Goal: Task Accomplishment & Management: Manage account settings

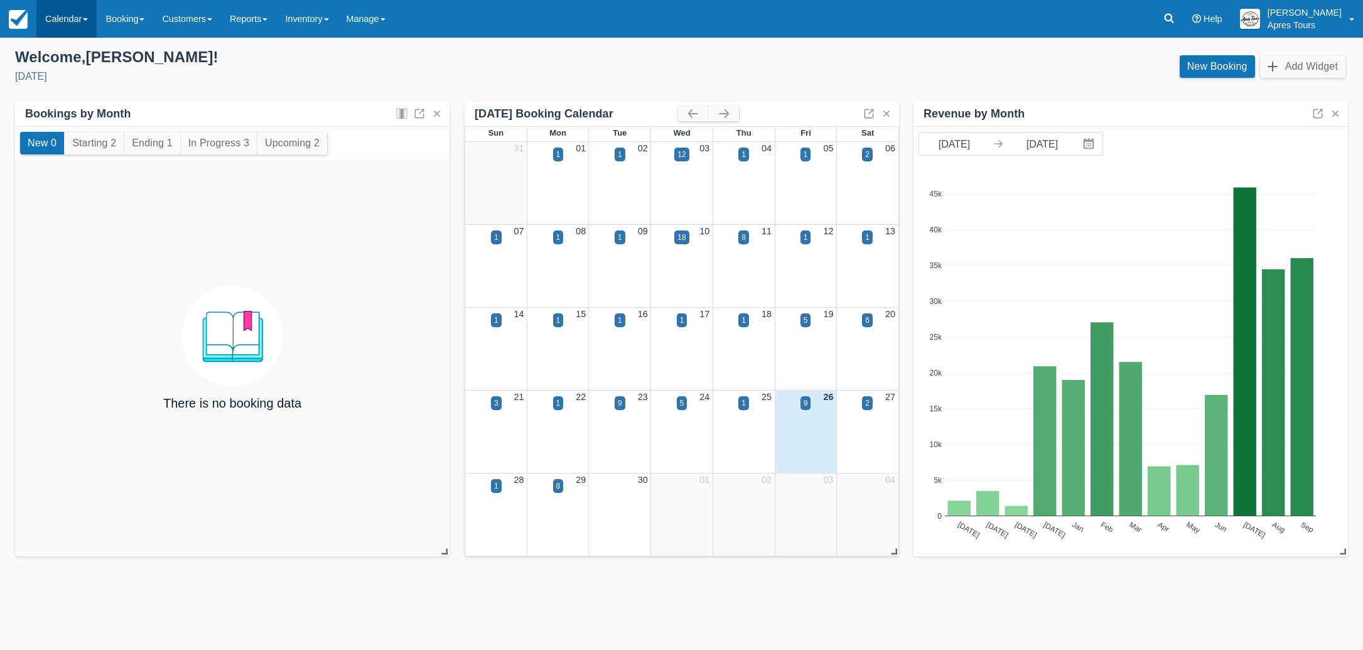
click at [62, 20] on link "Calendar" at bounding box center [66, 19] width 60 height 38
click at [65, 119] on link "Month" at bounding box center [86, 118] width 99 height 26
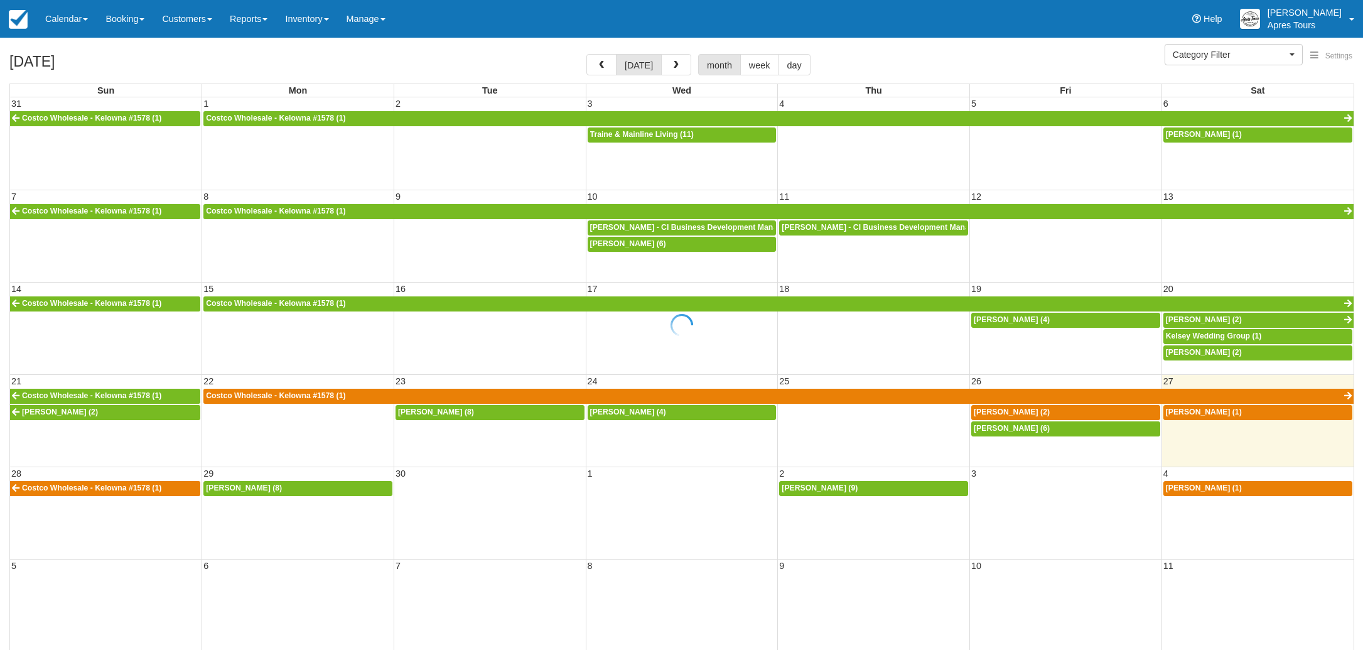
select select
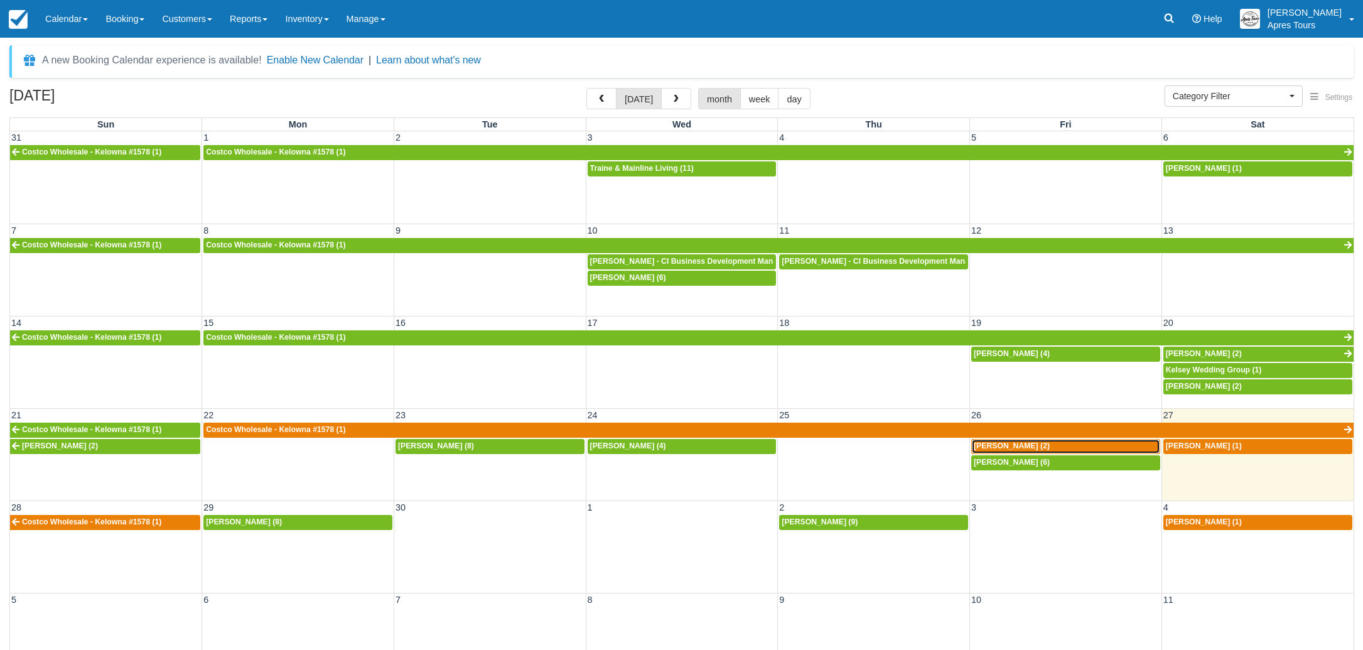
click at [1059, 444] on div "Dena Barbash (2)" at bounding box center [1066, 446] width 184 height 10
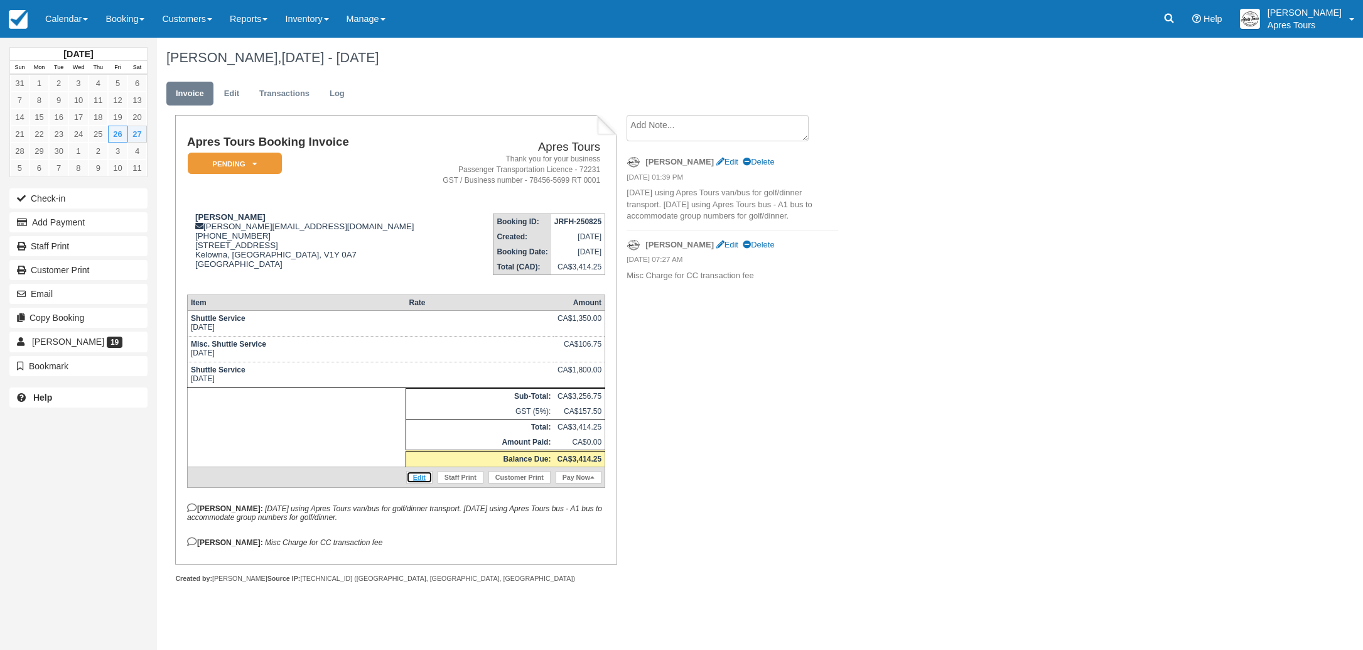
click at [421, 481] on link "Edit" at bounding box center [419, 477] width 26 height 13
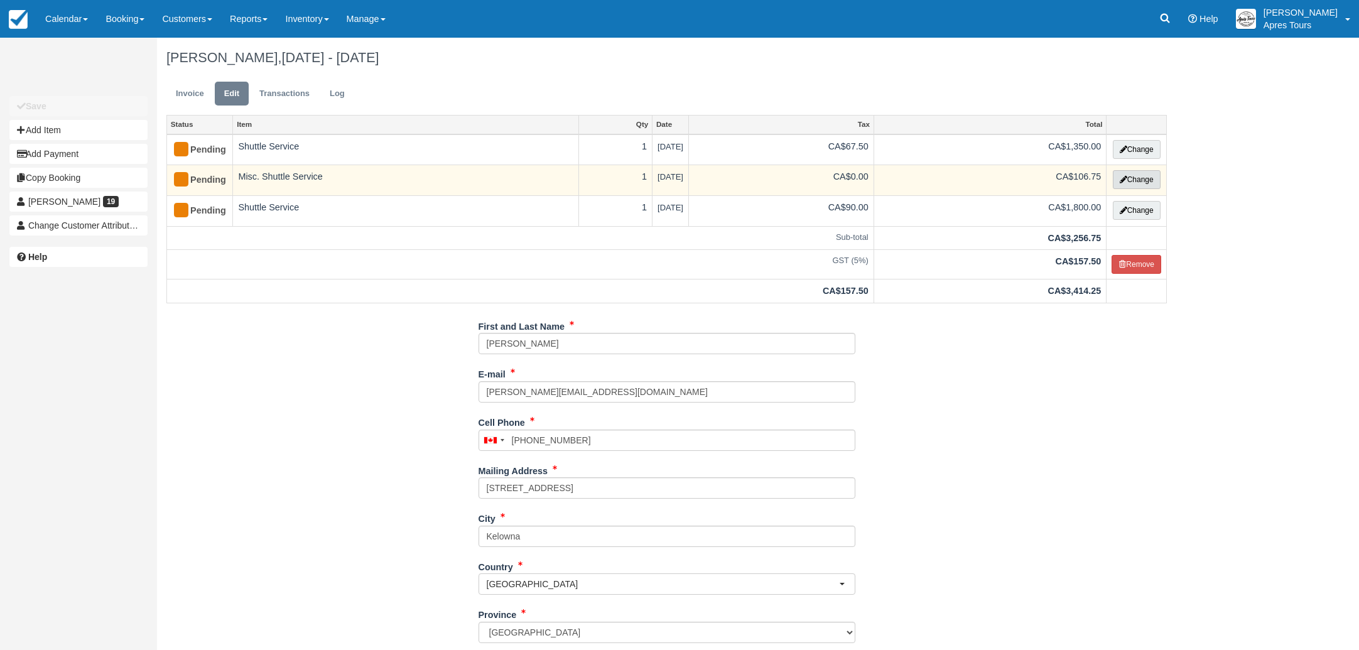
click at [1141, 180] on button "Change" at bounding box center [1136, 179] width 48 height 19
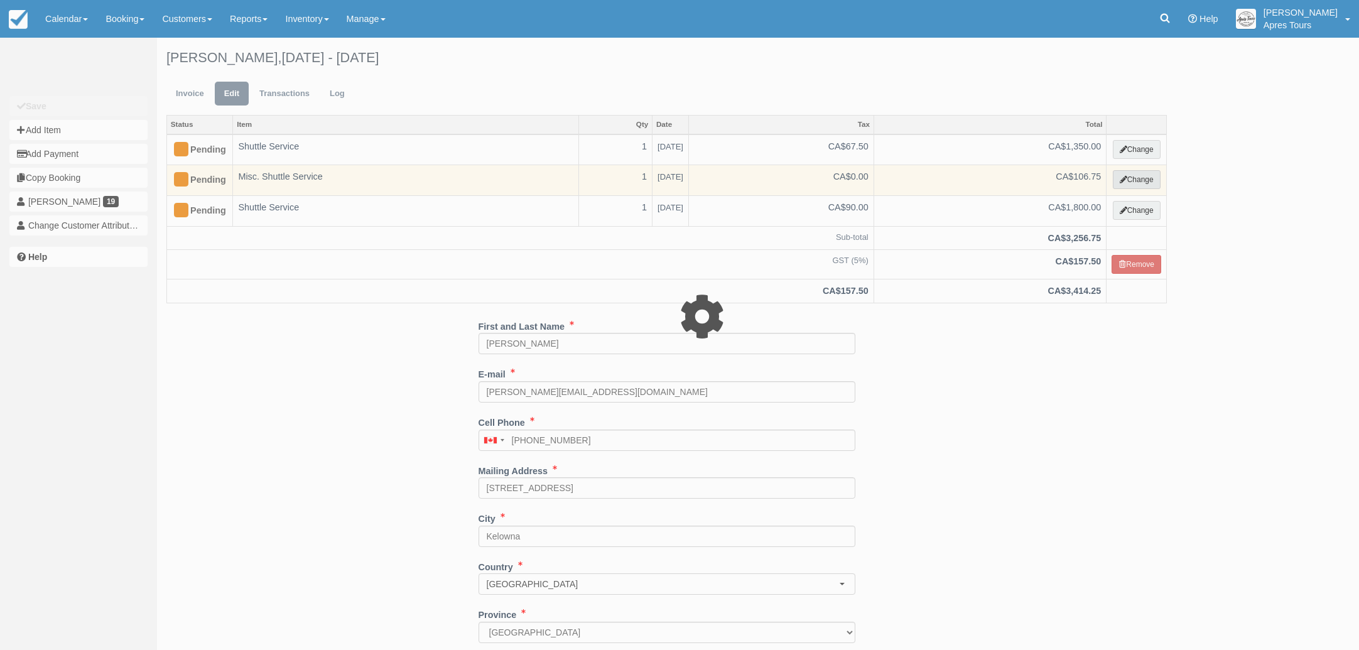
select select "4"
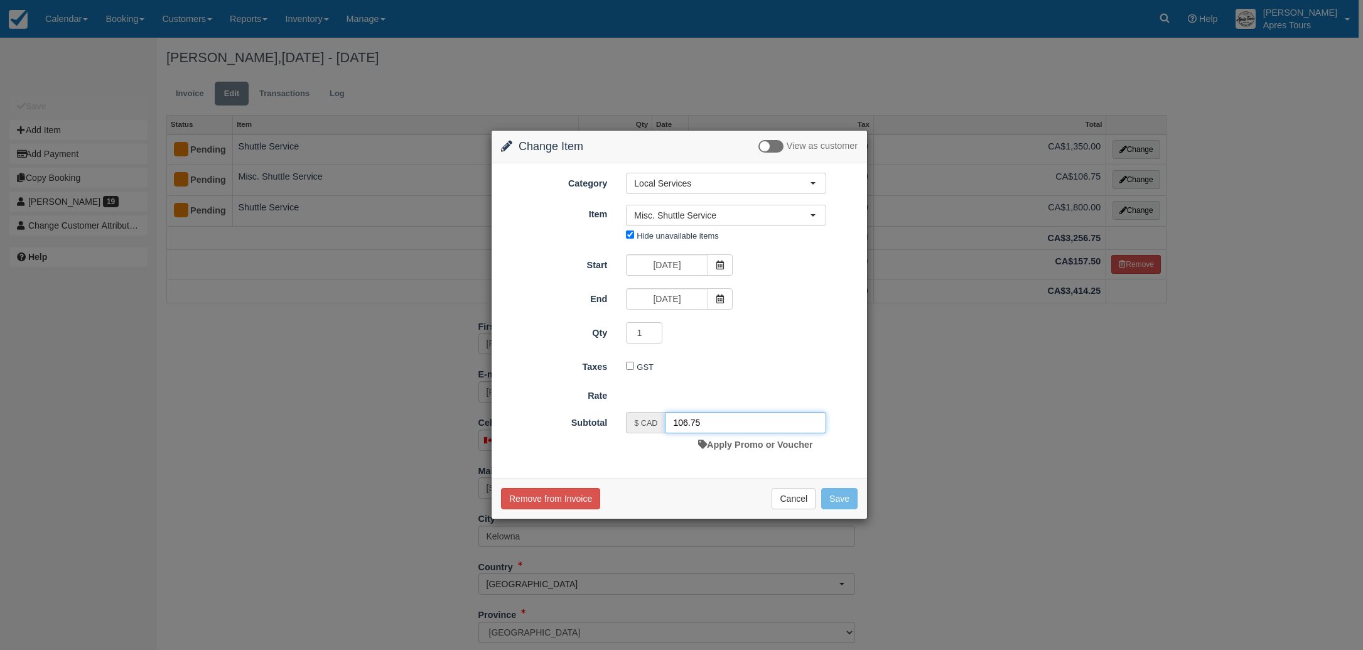
click at [701, 421] on input "106.75" at bounding box center [745, 422] width 161 height 21
type input "1"
type input "0.00"
click at [838, 504] on button "Save" at bounding box center [839, 501] width 36 height 21
checkbox input "false"
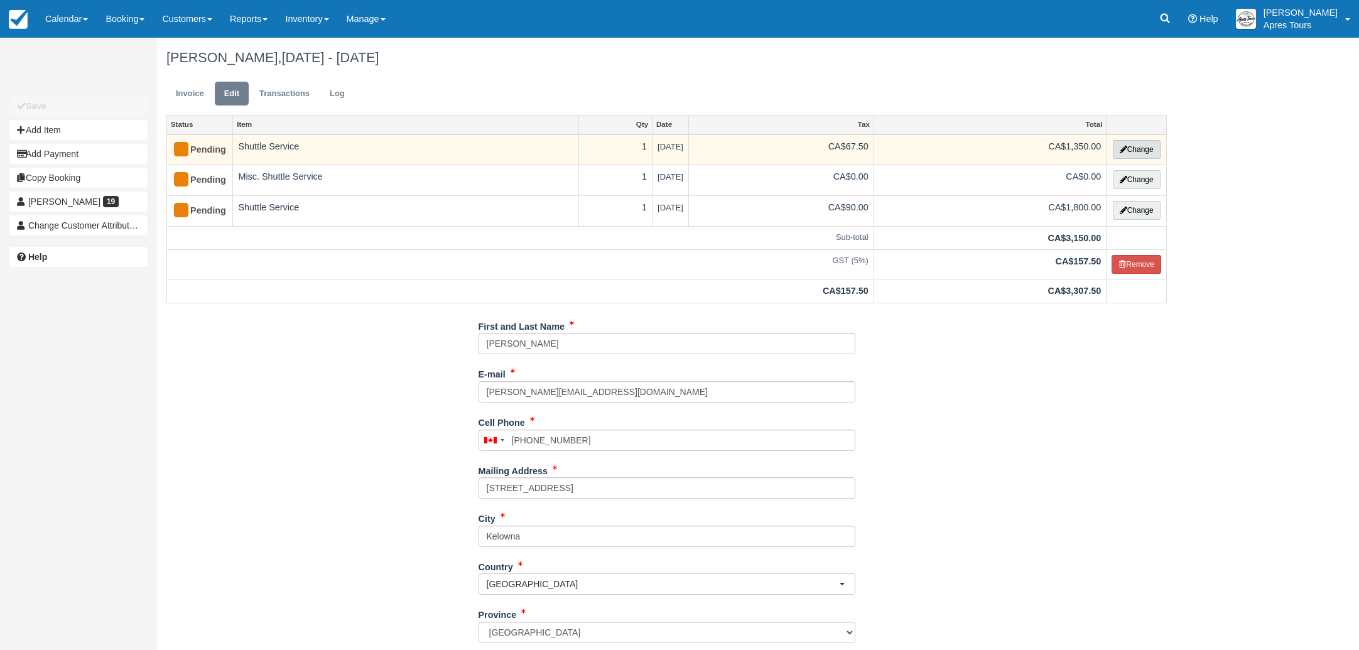
click at [1141, 151] on button "Change" at bounding box center [1136, 149] width 48 height 19
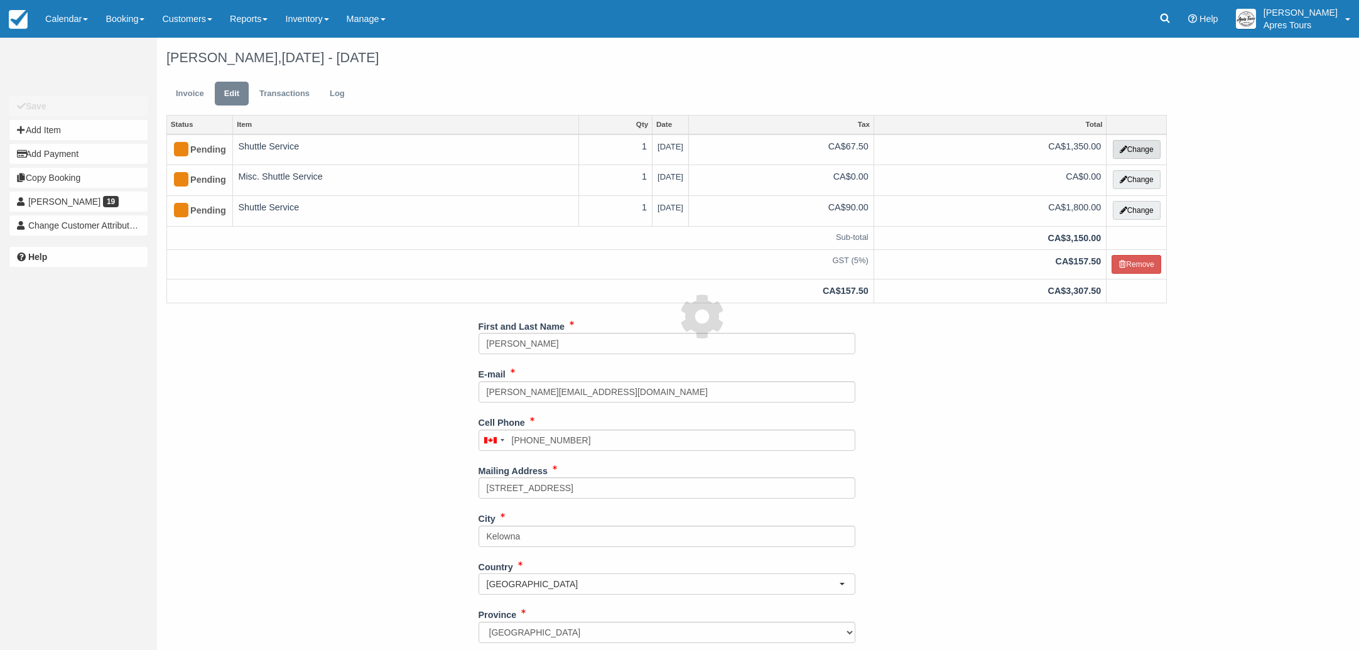
select select "4"
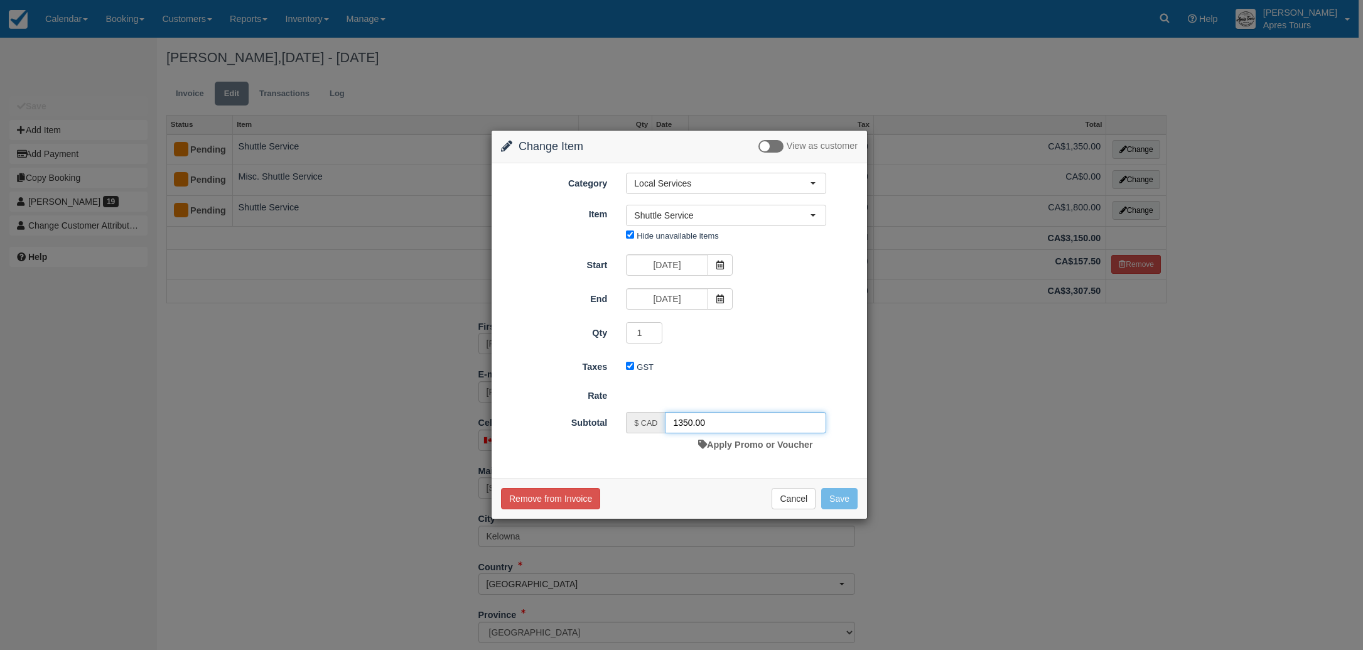
click at [692, 421] on input "1350.00" at bounding box center [745, 422] width 161 height 21
type input "1425.00"
click at [846, 501] on button "Save" at bounding box center [839, 501] width 36 height 21
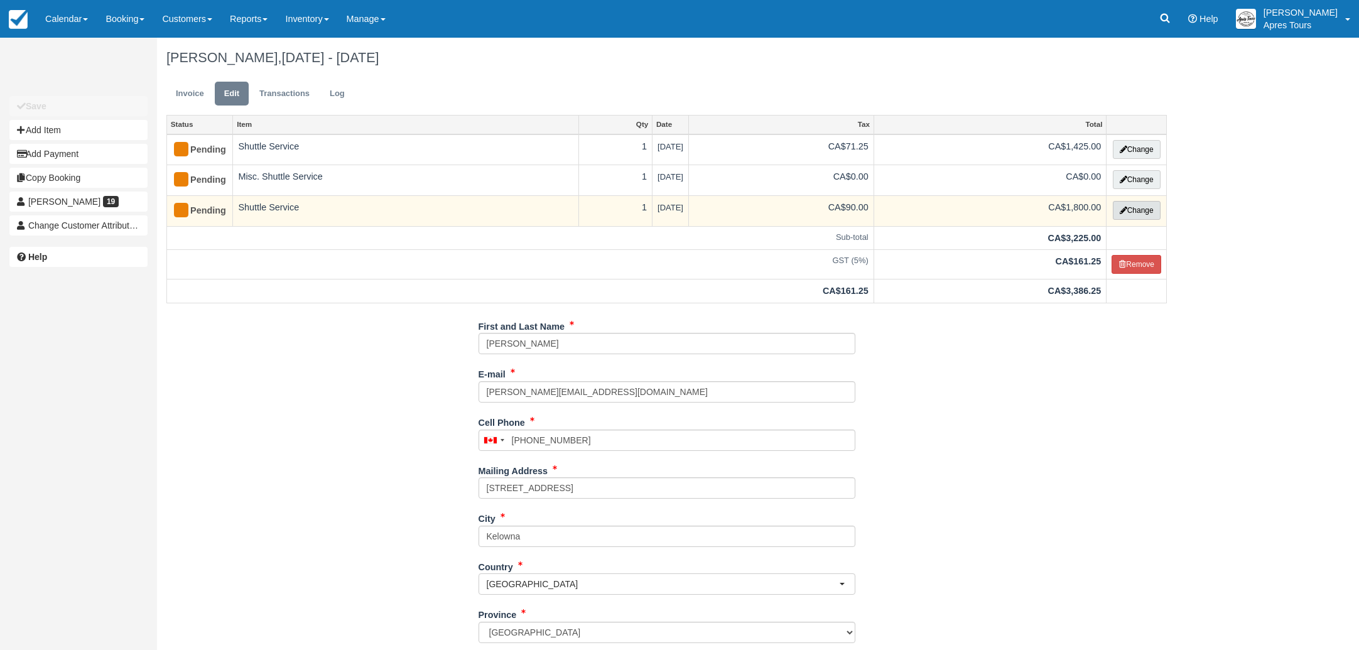
click at [1138, 211] on button "Change" at bounding box center [1136, 210] width 48 height 19
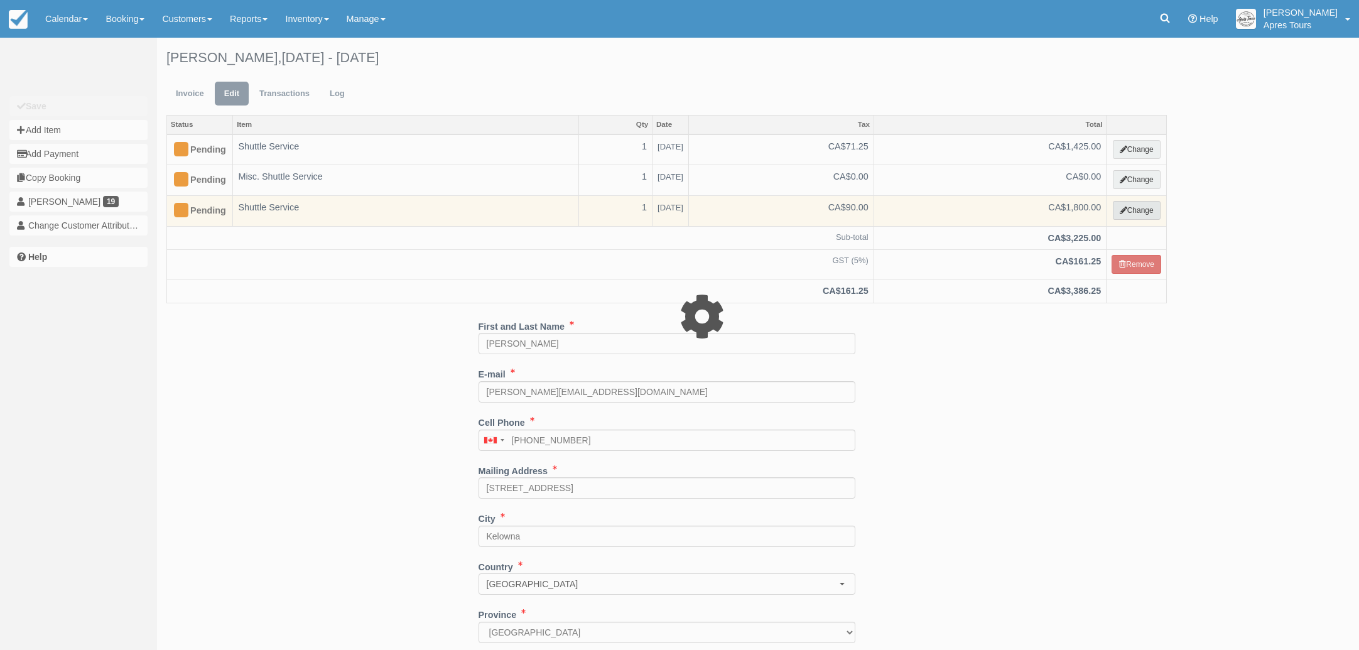
select select "4"
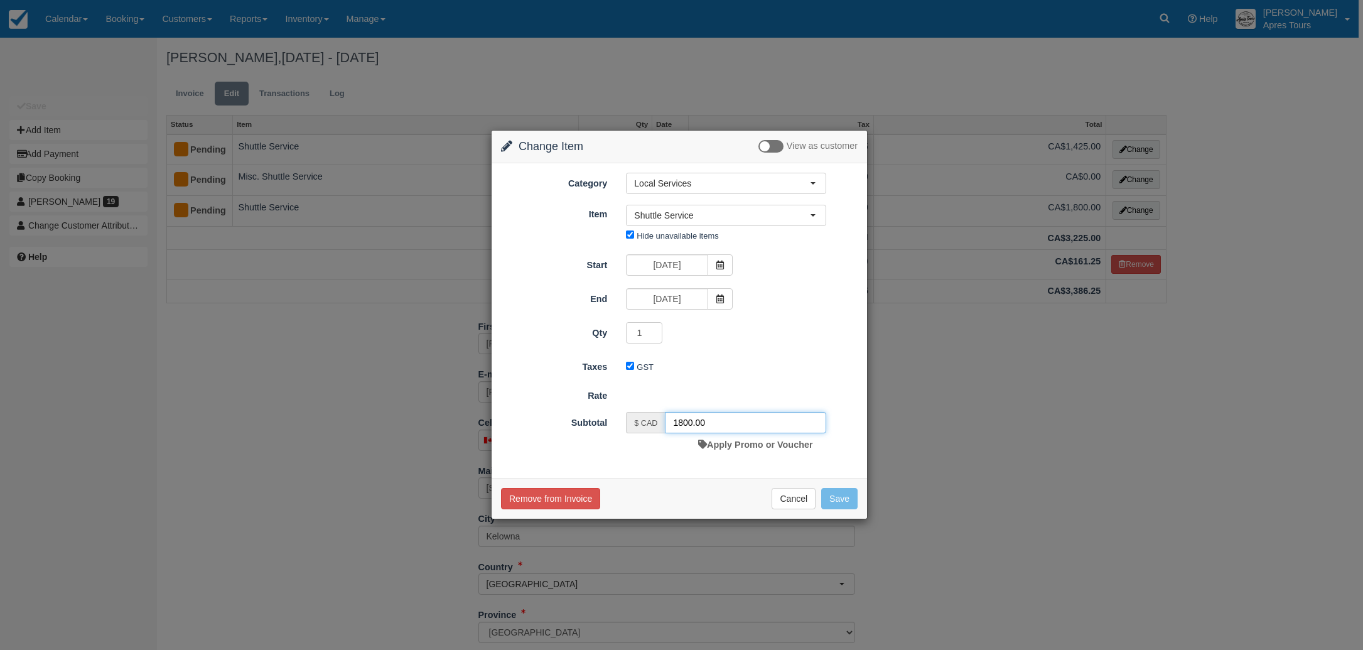
click at [686, 422] on input "1800.00" at bounding box center [745, 422] width 161 height 21
type input "1950.00"
click at [844, 502] on button "Save" at bounding box center [839, 501] width 36 height 21
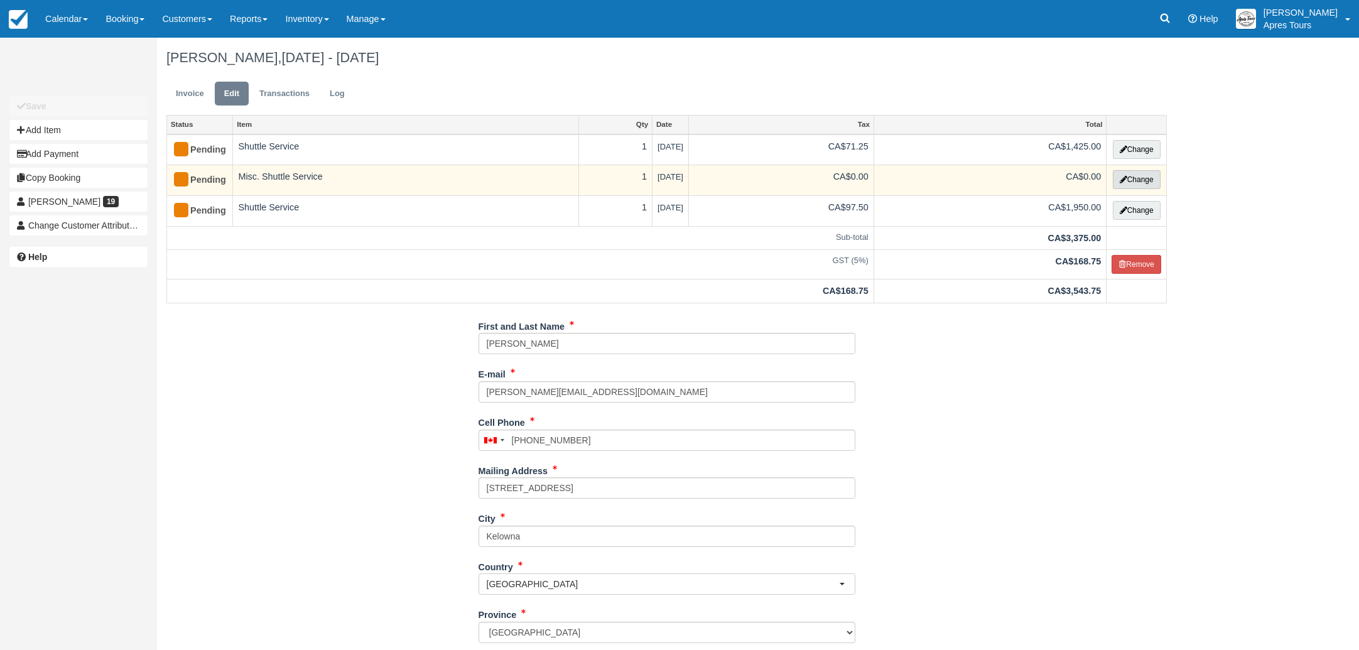
click at [1132, 185] on button "Change" at bounding box center [1136, 179] width 48 height 19
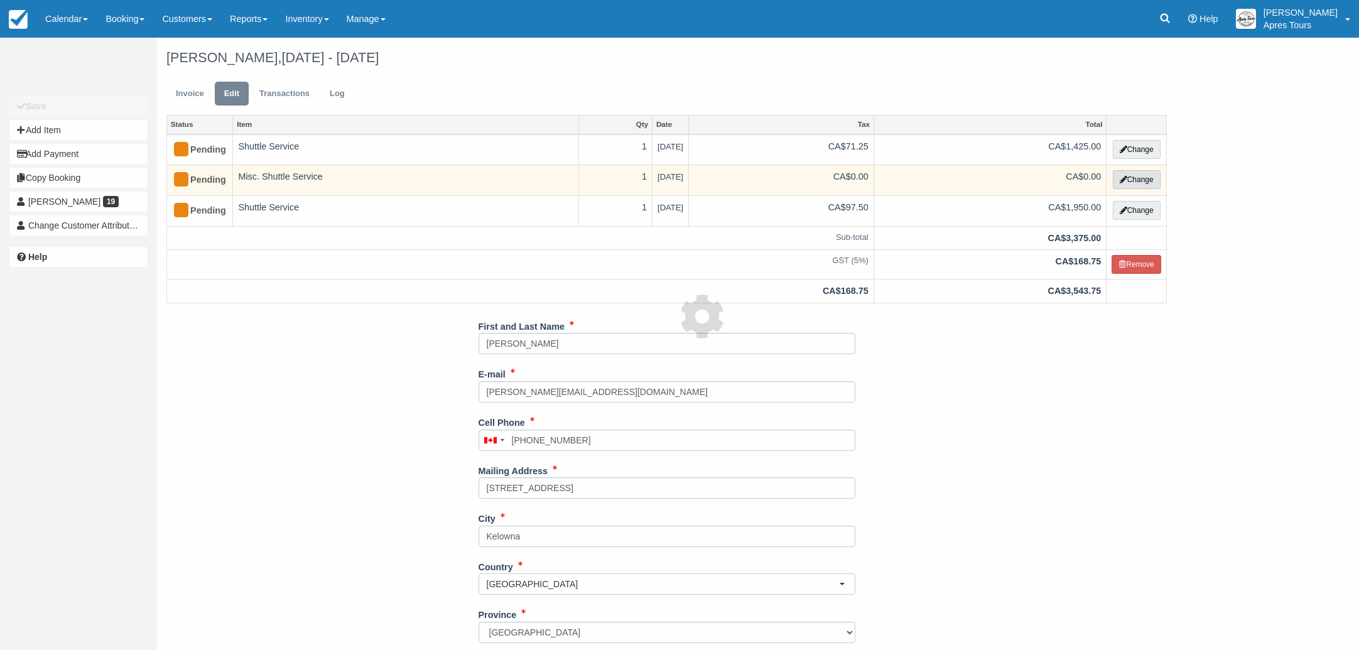
select select "4"
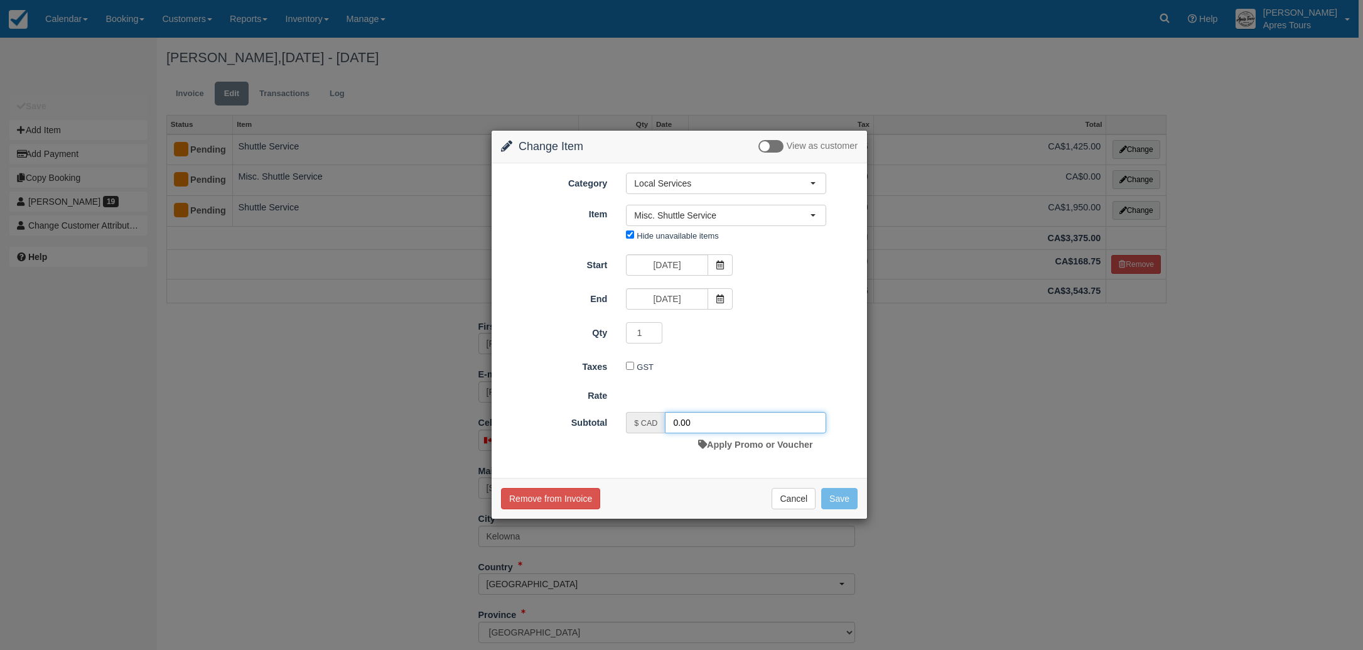
drag, startPoint x: 677, startPoint y: 423, endPoint x: 685, endPoint y: 422, distance: 7.6
click at [677, 423] on input "0.00" at bounding box center [745, 422] width 161 height 21
type input "115.00"
click at [845, 497] on button "Save" at bounding box center [839, 501] width 36 height 21
checkbox input "false"
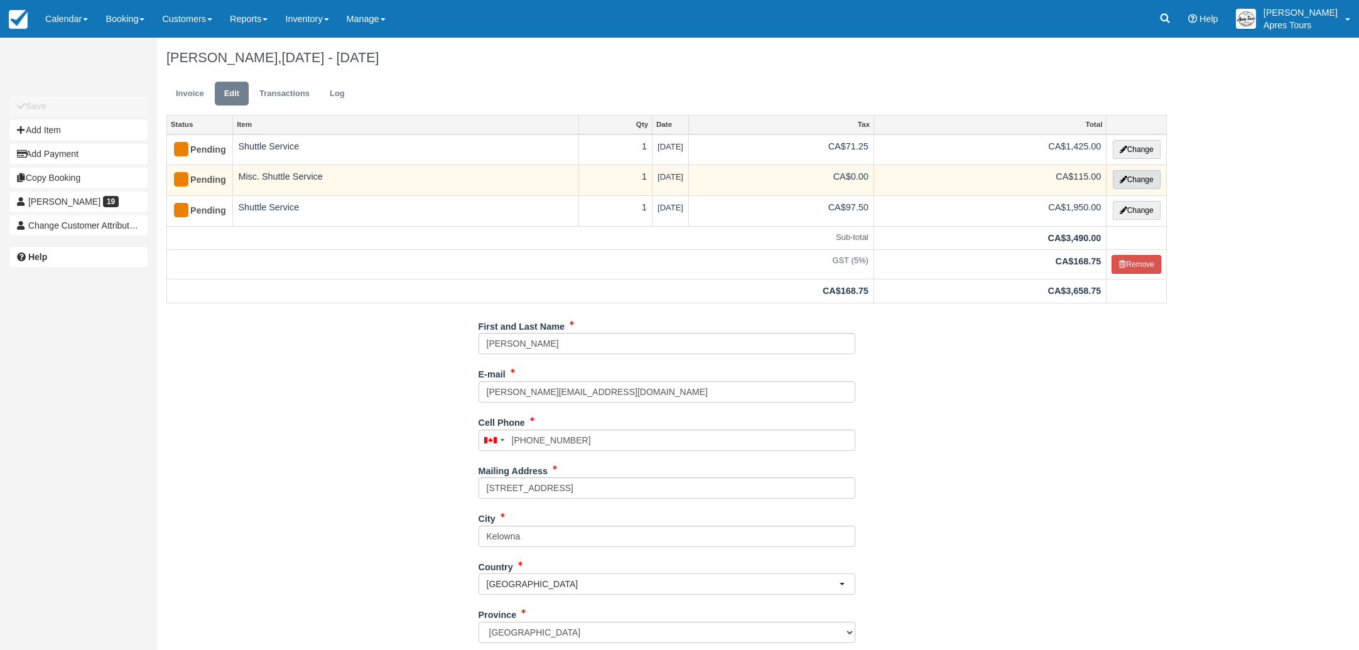
click at [1151, 180] on button "Change" at bounding box center [1136, 179] width 48 height 19
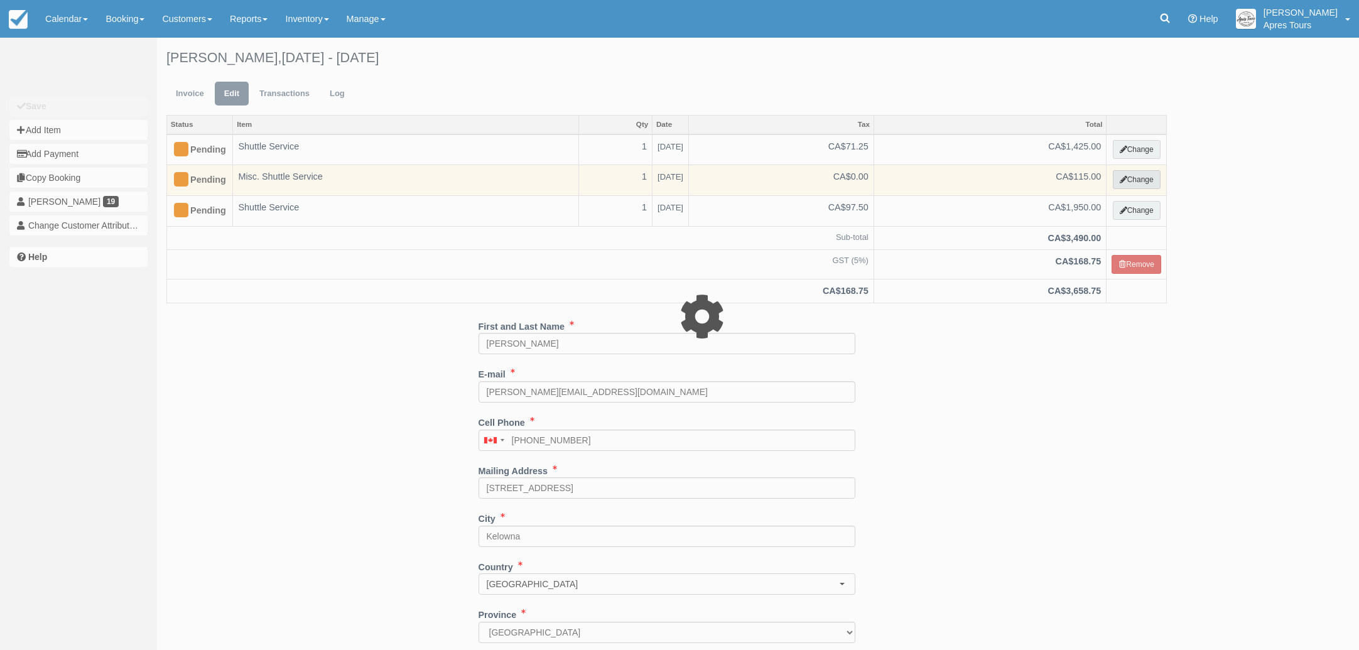
select select "4"
type input "115.00"
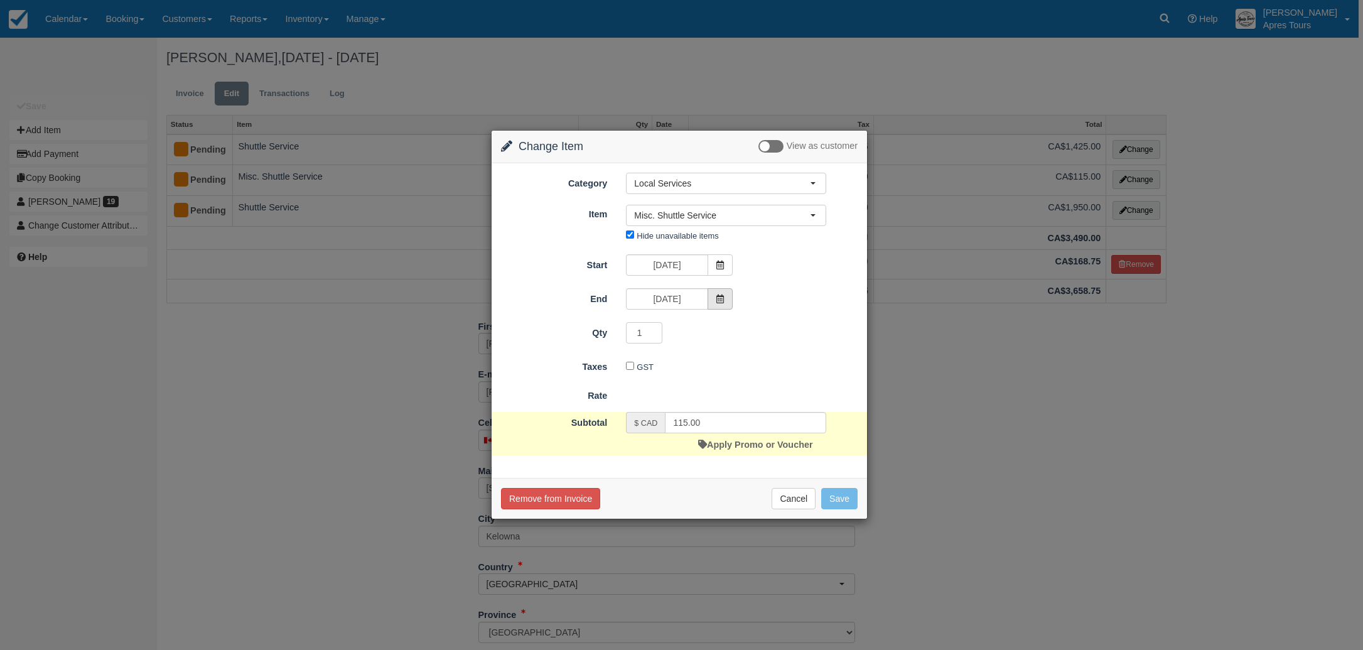
click at [719, 298] on icon at bounding box center [720, 298] width 9 height 9
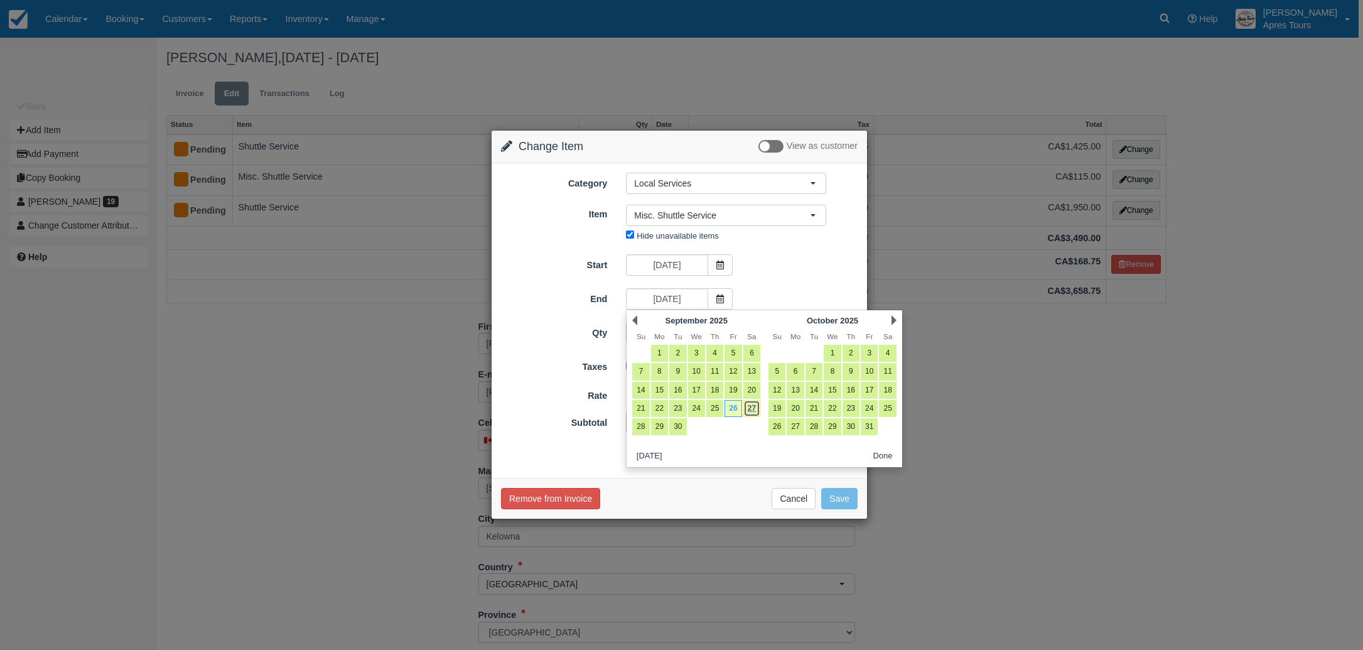
click at [749, 409] on link "27" at bounding box center [751, 408] width 17 height 17
type input "[DATE]"
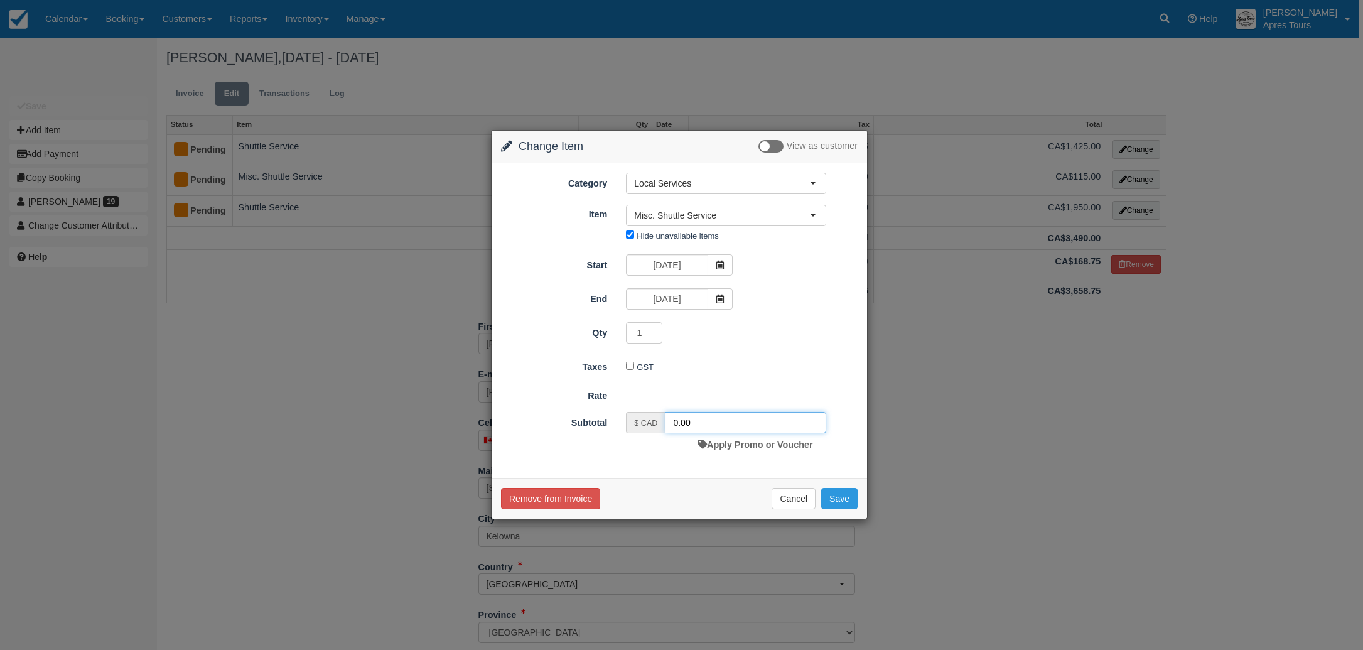
drag, startPoint x: 676, startPoint y: 421, endPoint x: 687, endPoint y: 418, distance: 11.1
click at [677, 421] on input "0.00" at bounding box center [745, 422] width 161 height 21
click at [700, 422] on input "0.00" at bounding box center [745, 422] width 161 height 21
type input "115.00"
click at [835, 504] on button "Save" at bounding box center [839, 501] width 36 height 21
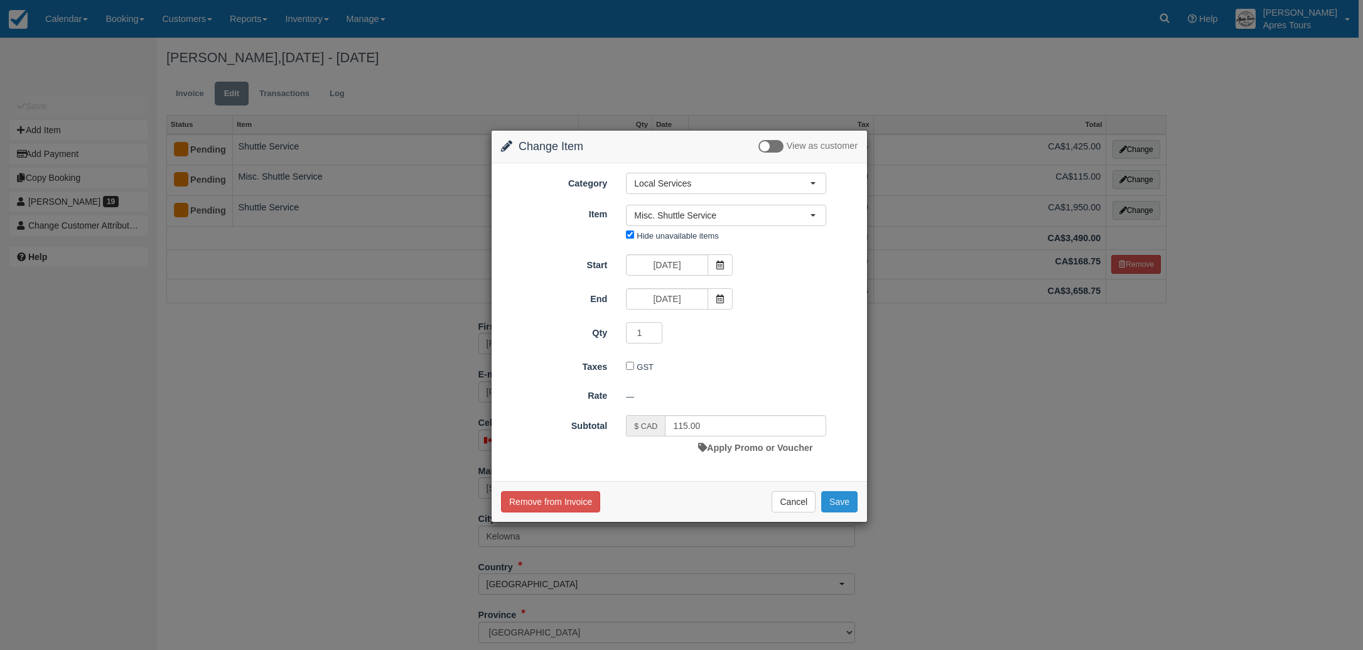
checkbox input "false"
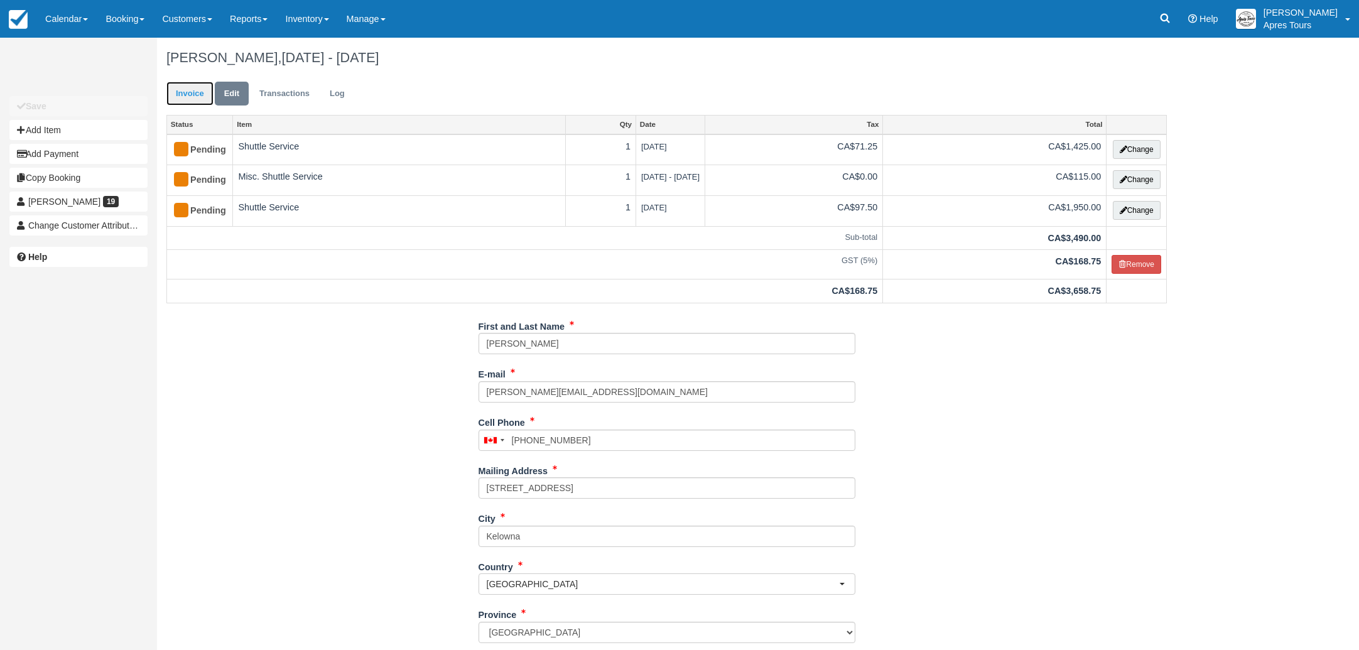
click at [188, 100] on link "Invoice" at bounding box center [189, 94] width 47 height 24
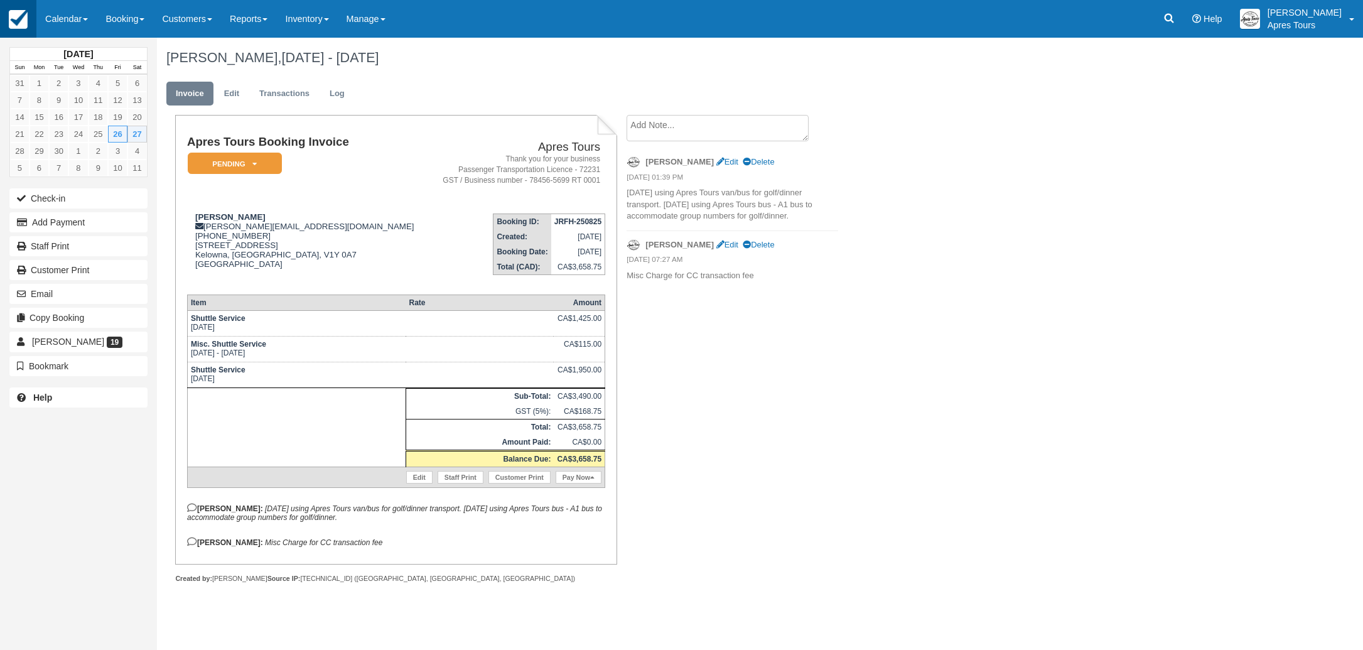
click at [18, 22] on img at bounding box center [18, 19] width 19 height 19
